Goal: Task Accomplishment & Management: Use online tool/utility

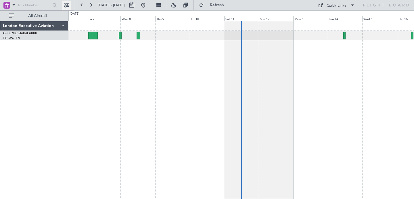
click at [66, 3] on button at bounding box center [66, 5] width 9 height 9
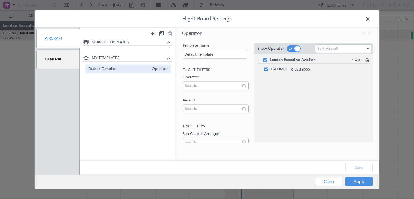
click at [65, 4] on div "Flight Board Settings Aircraft General SHARED TEMPLATES MY TEMPLATES Default Te…" at bounding box center [207, 99] width 414 height 199
click at [371, 22] on span at bounding box center [371, 21] width 0 height 12
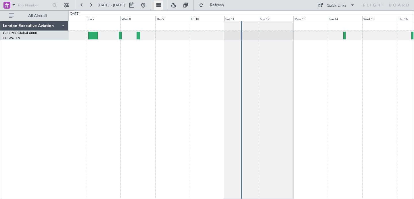
click at [163, 7] on button at bounding box center [158, 5] width 9 height 9
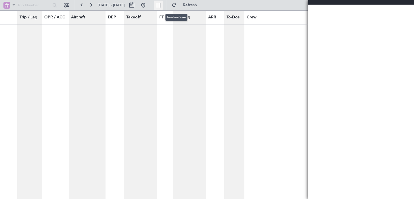
click at [163, 7] on button at bounding box center [158, 5] width 9 height 9
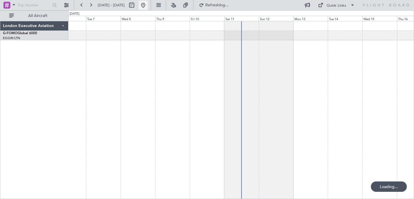
click at [148, 7] on button at bounding box center [143, 5] width 9 height 9
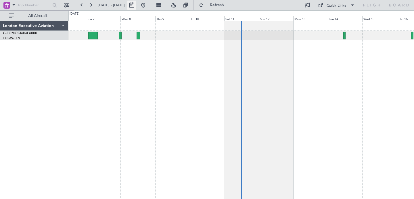
click at [136, 3] on button at bounding box center [131, 5] width 9 height 9
select select "10"
select select "2025"
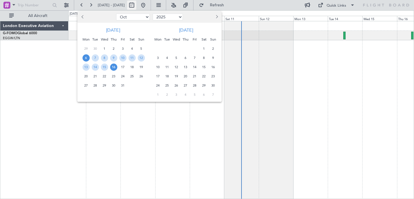
click at [148, 3] on div at bounding box center [207, 99] width 414 height 199
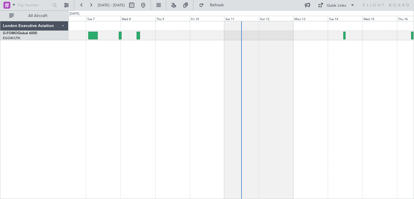
click at [71, 6] on div at bounding box center [37, 5] width 74 height 10
click at [67, 6] on button at bounding box center [66, 5] width 9 height 9
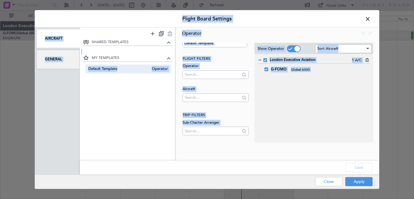
scroll to position [11, 0]
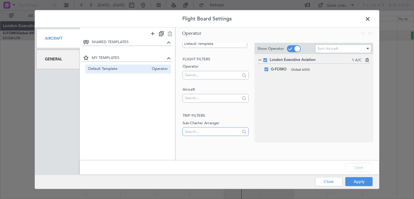
click at [221, 133] on input "text" at bounding box center [212, 131] width 55 height 9
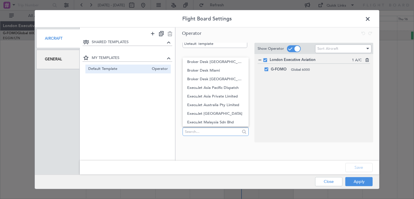
click at [221, 133] on input "text" at bounding box center [212, 131] width 55 height 9
click at [174, 135] on div "SHARED TEMPLATES MY TEMPLATES Default Template Operator" at bounding box center [128, 96] width 96 height 114
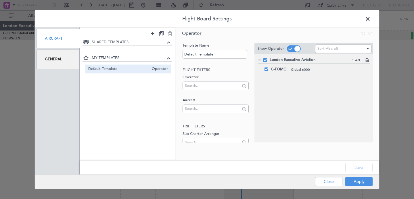
scroll to position [0, 0]
click at [371, 20] on span at bounding box center [371, 21] width 0 height 12
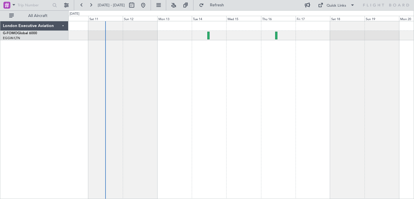
click at [100, 100] on div at bounding box center [241, 110] width 346 height 178
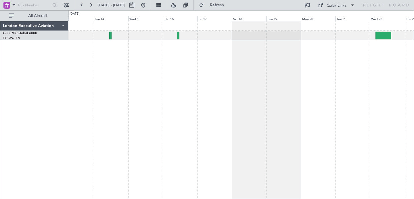
click at [130, 102] on div at bounding box center [241, 110] width 346 height 178
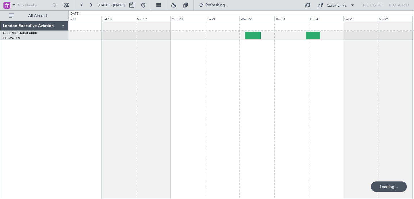
click at [207, 89] on div at bounding box center [241, 110] width 346 height 178
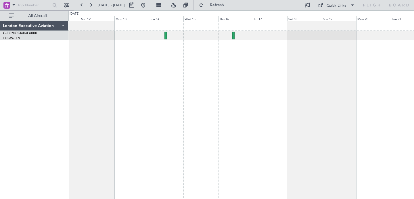
click at [259, 57] on div at bounding box center [241, 110] width 346 height 178
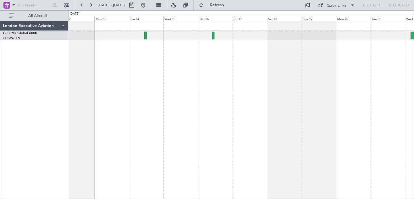
click at [412, 62] on div at bounding box center [241, 110] width 346 height 178
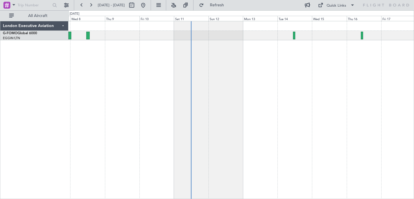
click at [376, 91] on div at bounding box center [241, 110] width 346 height 178
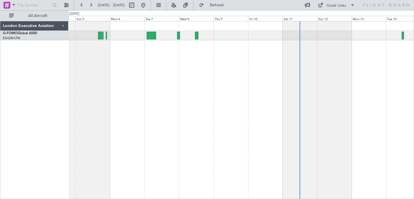
click at [240, 104] on div at bounding box center [241, 110] width 346 height 178
click at [148, 1] on button at bounding box center [143, 5] width 9 height 9
